Goal: Task Accomplishment & Management: Manage account settings

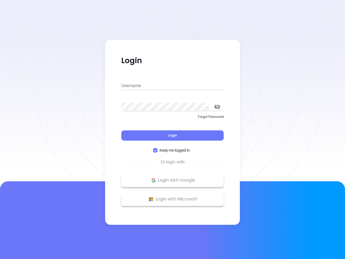
click at [173, 129] on div "Login" at bounding box center [172, 132] width 102 height 17
click at [173, 86] on input "Username" at bounding box center [172, 85] width 102 height 9
click at [217, 107] on icon "toggle password visibility" at bounding box center [217, 106] width 6 height 5
click at [173, 135] on span "Login" at bounding box center [172, 135] width 9 height 5
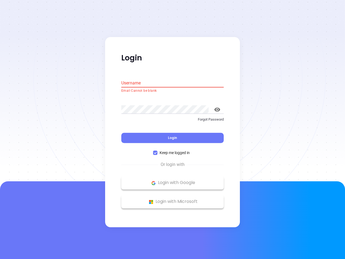
click at [173, 150] on span "Keep me logged in" at bounding box center [175, 153] width 35 height 6
click at [158, 151] on input "Keep me logged in" at bounding box center [155, 153] width 4 height 4
checkbox input "false"
click at [173, 180] on p "Login with Google" at bounding box center [172, 183] width 97 height 8
click at [173, 199] on p "Login with Microsoft" at bounding box center [172, 202] width 97 height 8
